Goal: Task Accomplishment & Management: Complete application form

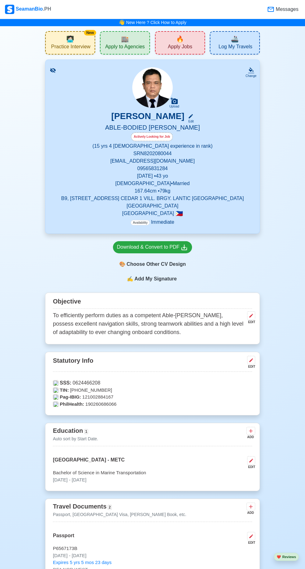
click at [130, 48] on span "Apply to Agencies" at bounding box center [125, 48] width 40 height 8
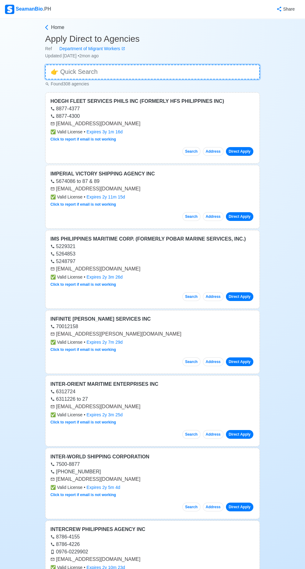
click at [95, 74] on input at bounding box center [152, 72] width 215 height 15
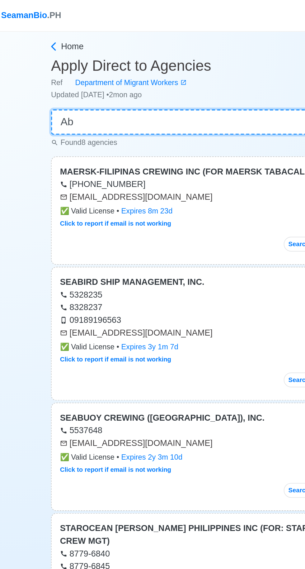
type input "A"
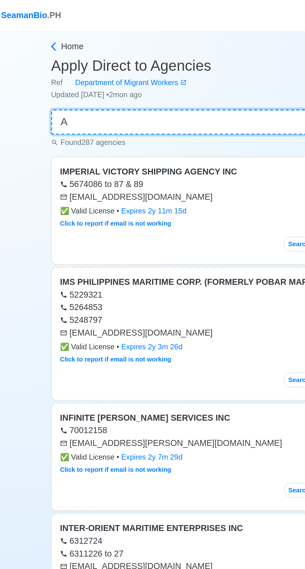
click at [60, 75] on input "A" at bounding box center [152, 72] width 215 height 15
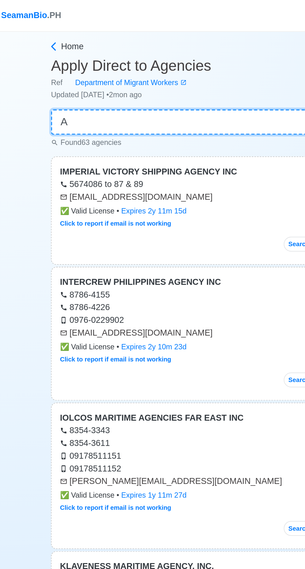
type input "AB"
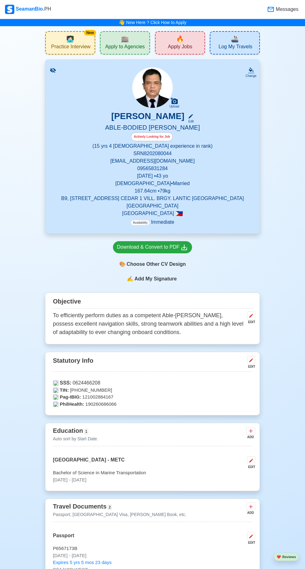
click at [126, 44] on span "Apply to Agencies" at bounding box center [125, 48] width 40 height 8
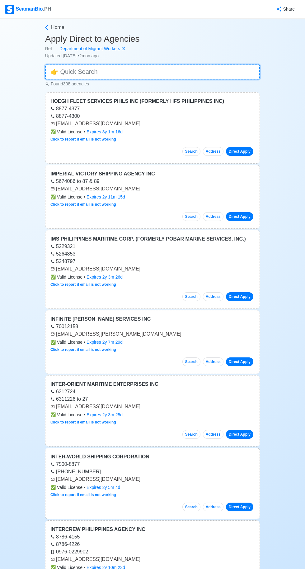
click at [79, 73] on input at bounding box center [152, 72] width 215 height 15
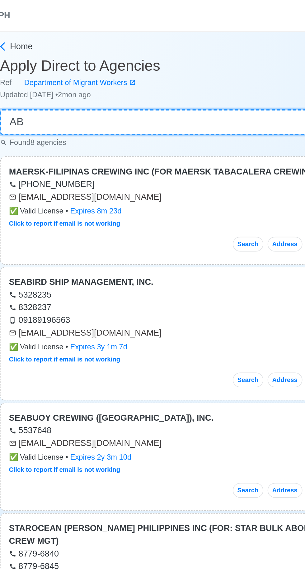
type input "AB"
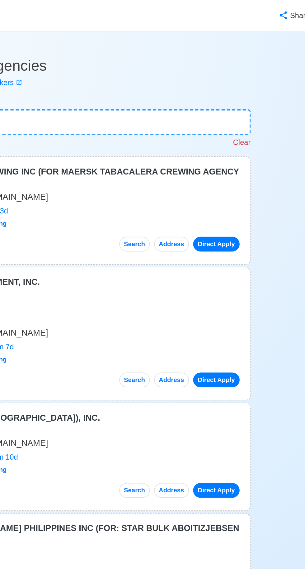
click at [276, 117] on div "Home Apply Direct to Agencies Ref Department of Migrant Workers Updated [DATE] …" at bounding box center [152, 460] width 305 height 883
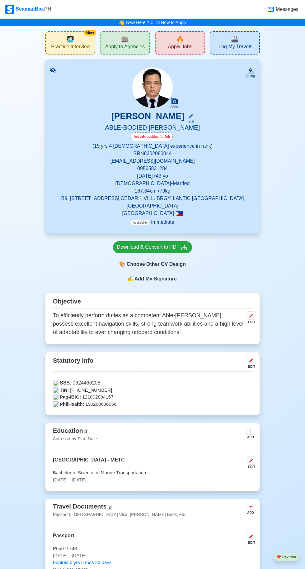
click at [182, 48] on span "Apply Jobs" at bounding box center [180, 48] width 24 height 8
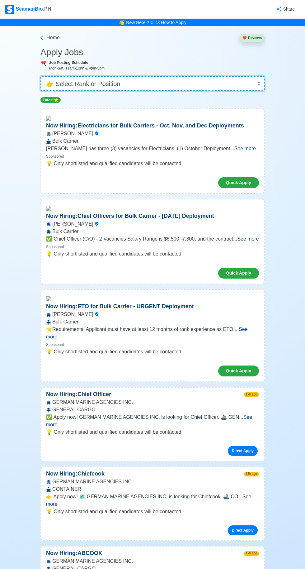
click at [250, 84] on select "👉 Select Rank or Position Master Chief Officer 2nd Officer 3rd Officer Junior O…" at bounding box center [153, 83] width 224 height 15
select select "[PERSON_NAME]"
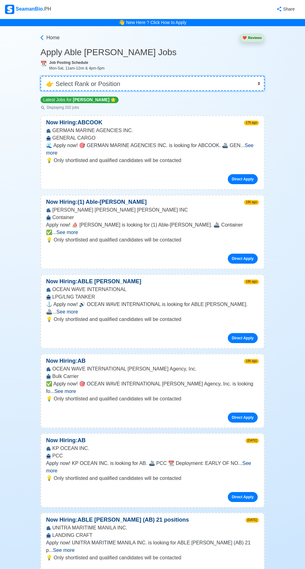
click at [102, 80] on select "👉 Select Rank or Position Master Chief Officer 2nd Officer 3rd Officer Junior O…" at bounding box center [153, 83] width 224 height 15
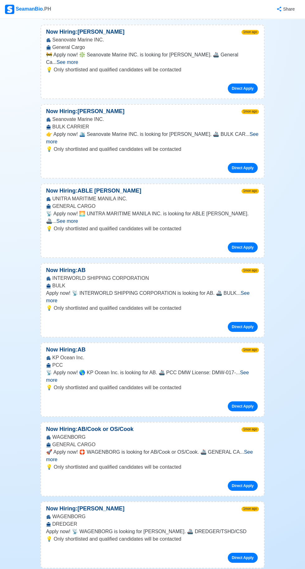
scroll to position [6656, 0]
click at [248, 14] on link "Direct Apply" at bounding box center [243, 9] width 30 height 10
